Goal: Task Accomplishment & Management: Use online tool/utility

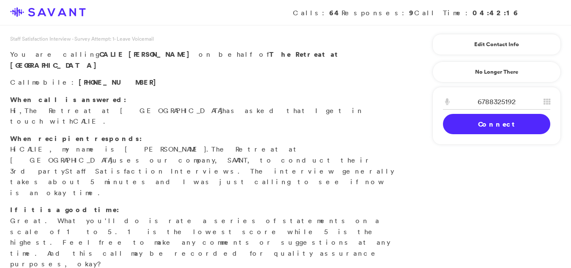
click at [504, 101] on input "6788325192" at bounding box center [496, 102] width 107 height 16
click at [461, 130] on link "Connect" at bounding box center [496, 124] width 107 height 20
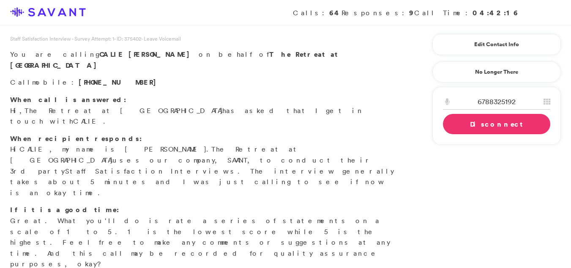
click at [436, 166] on div "Staff Satisfaction Interview - Survey Attempt: 1 - ID: 375402 - Leave Voicemail…" at bounding box center [285, 272] width 571 height 474
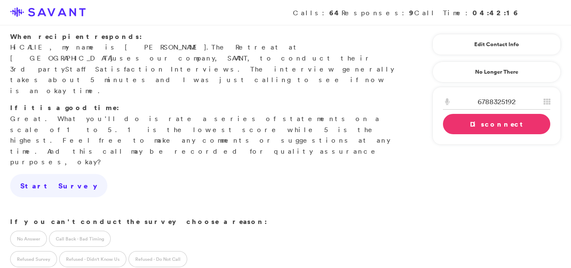
scroll to position [117, 0]
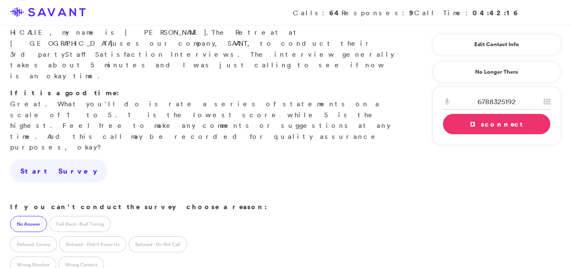
click at [25, 216] on label "No Answer" at bounding box center [28, 224] width 37 height 16
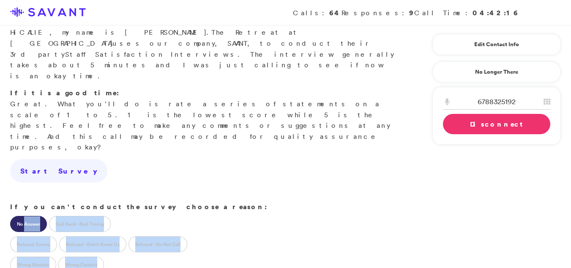
drag, startPoint x: 25, startPoint y: 135, endPoint x: 165, endPoint y: 186, distance: 149.6
click at [165, 212] on div "No Answer Call Back - Bad Timing Refused Survey Refused - Didn't Know Us Refuse…" at bounding box center [205, 242] width 411 height 61
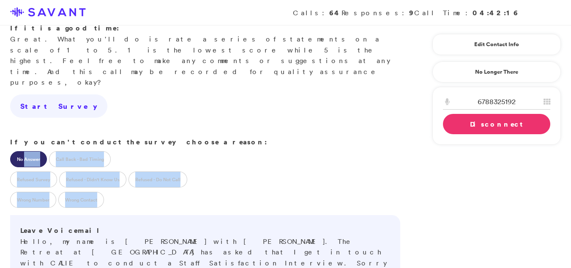
scroll to position [187, 0]
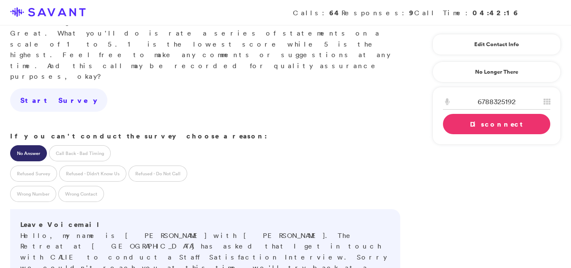
click at [476, 248] on div "Staff Satisfaction Interview - Survey Attempt: 1 - ID: 375402 - Leave Voicemail…" at bounding box center [285, 131] width 571 height 569
click at [447, 135] on div "[CREDIT_CARD_NUMBER] A B C 3 D E F 4 G H I 5 J K L 6 M N O 7 P Q R S 8 T U V 9 …" at bounding box center [497, 116] width 129 height 58
click at [451, 124] on link "Disconnect" at bounding box center [496, 124] width 107 height 20
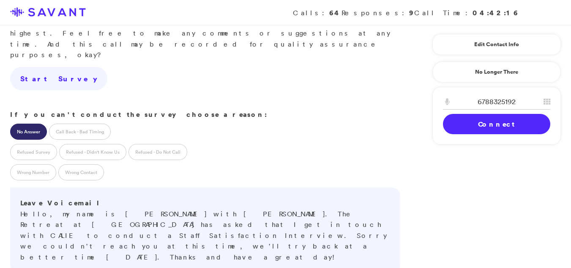
scroll to position [281, 0]
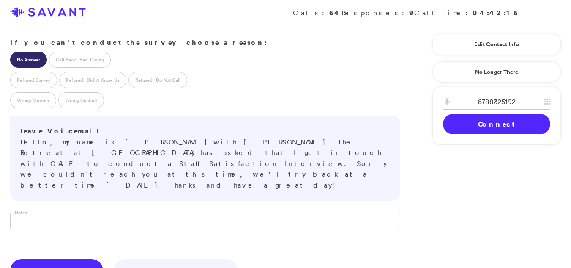
click at [30, 259] on link "Save & Next" at bounding box center [56, 271] width 93 height 24
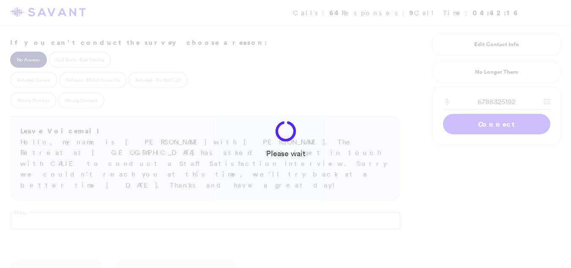
click at [30, 170] on div "Please wait" at bounding box center [285, 134] width 571 height 268
